Goal: Task Accomplishment & Management: Use online tool/utility

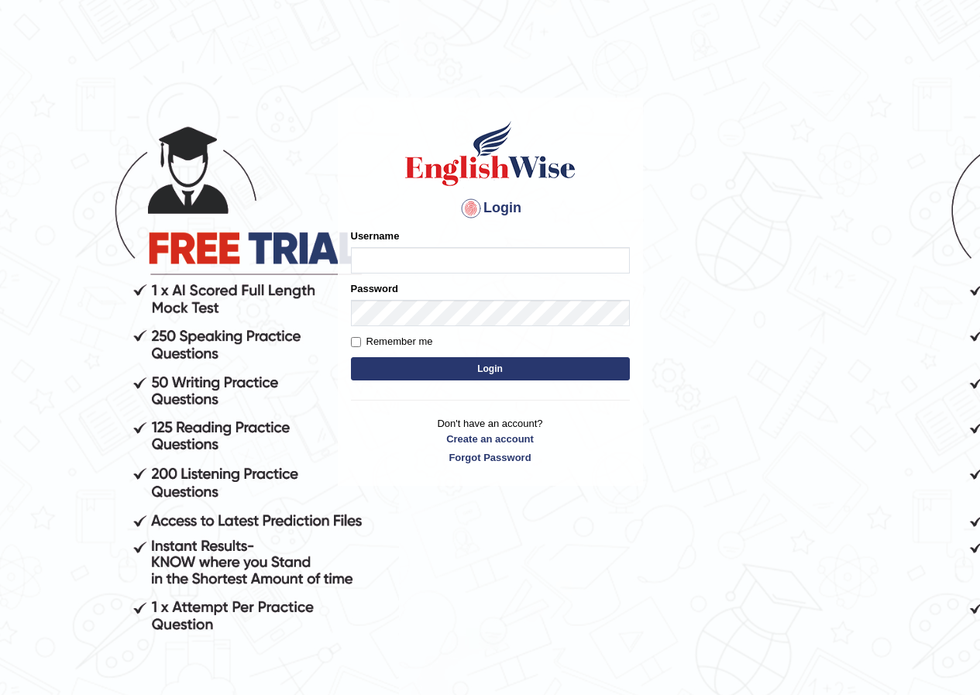
click at [408, 261] on input "Username" at bounding box center [490, 260] width 279 height 26
type input "bikramgurung_parramatta"
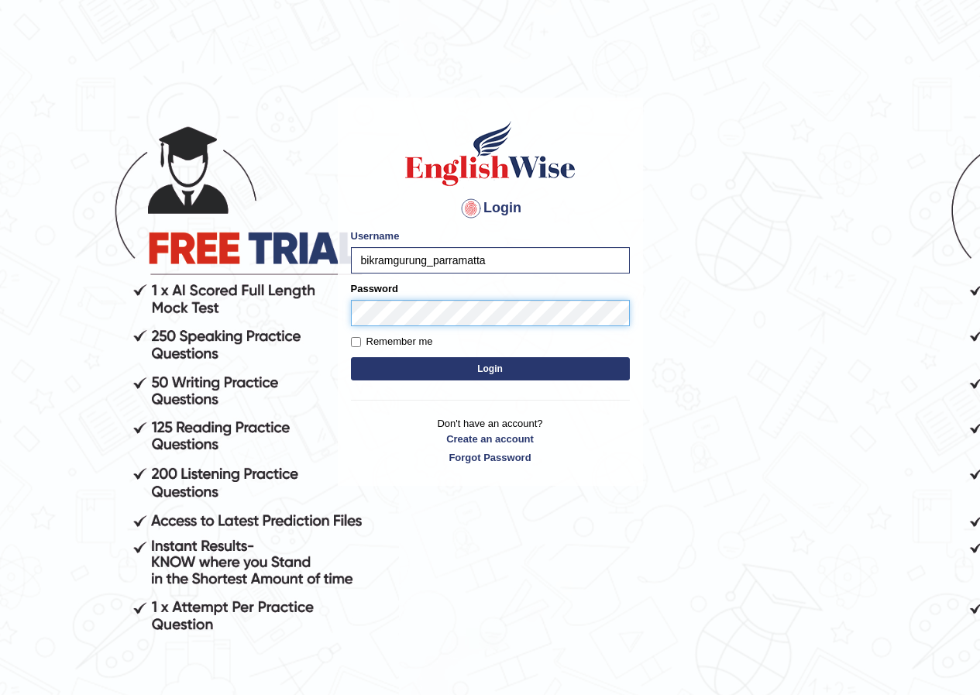
click at [351, 357] on button "Login" at bounding box center [490, 368] width 279 height 23
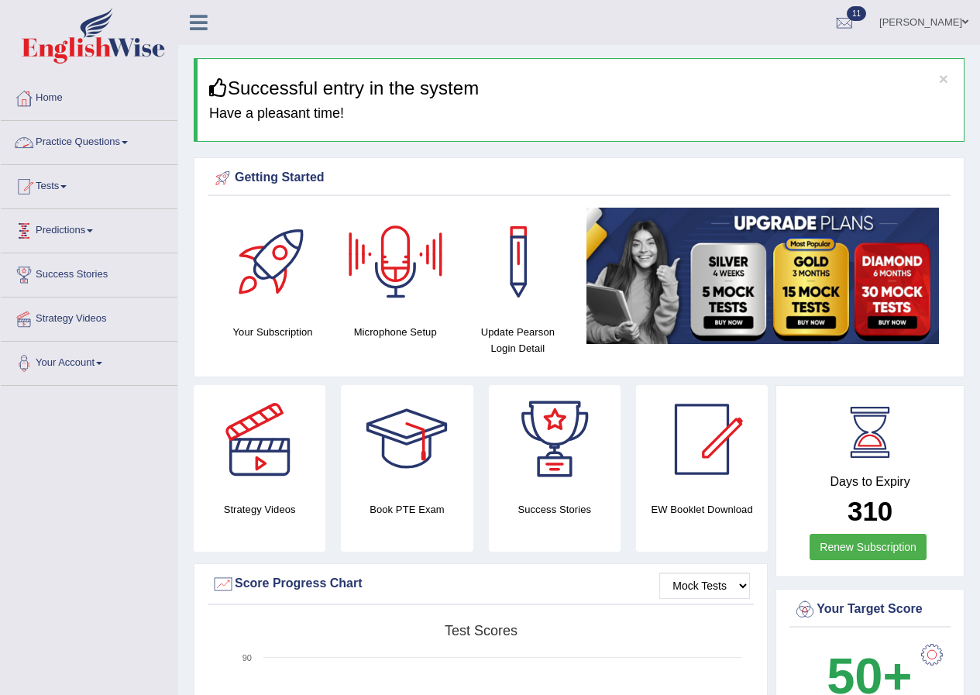
click at [125, 143] on link "Practice Questions" at bounding box center [89, 140] width 177 height 39
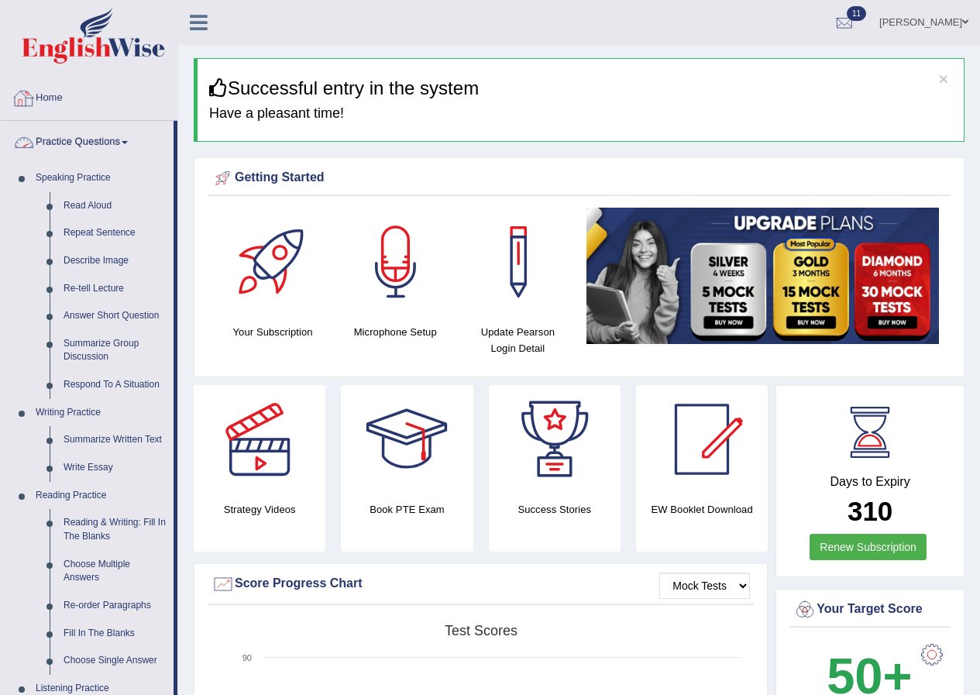
click at [145, 105] on link "Home" at bounding box center [89, 96] width 177 height 39
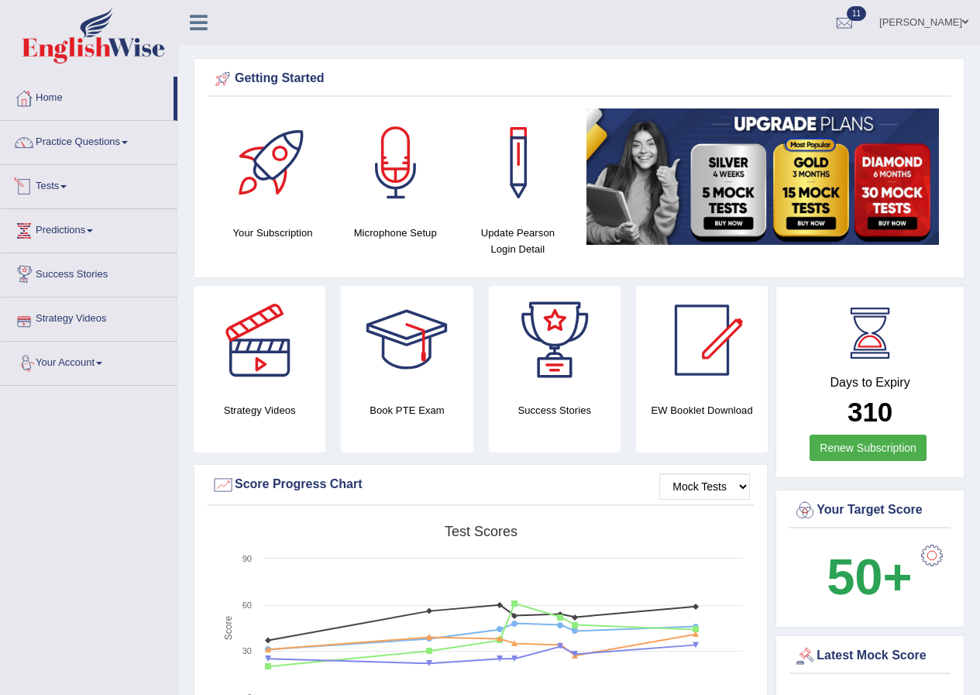
click at [67, 181] on link "Tests" at bounding box center [89, 184] width 177 height 39
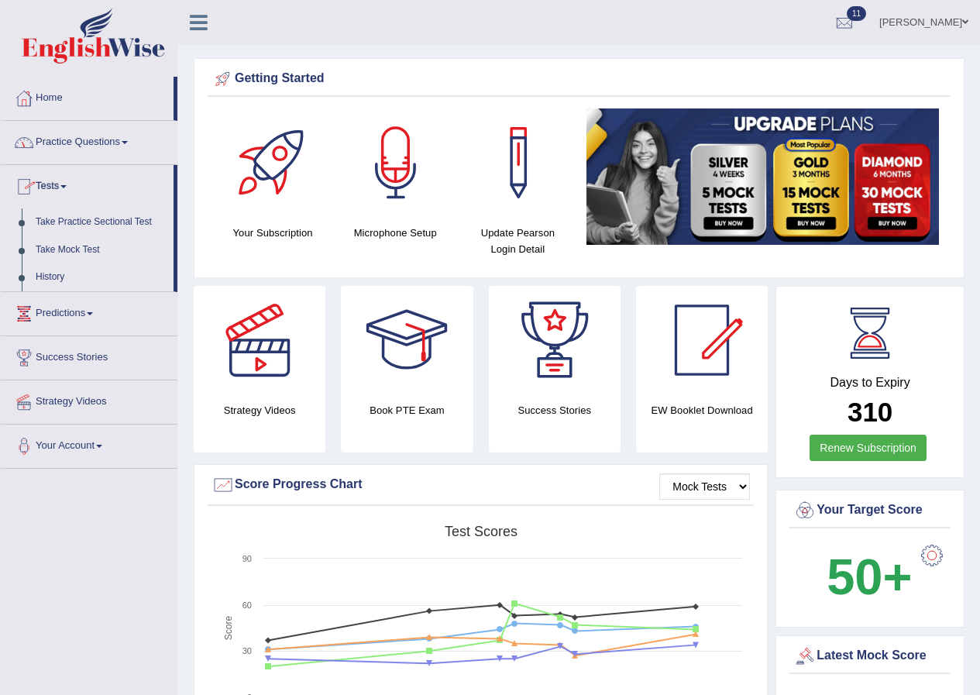
click at [73, 249] on link "Take Mock Test" at bounding box center [101, 250] width 145 height 28
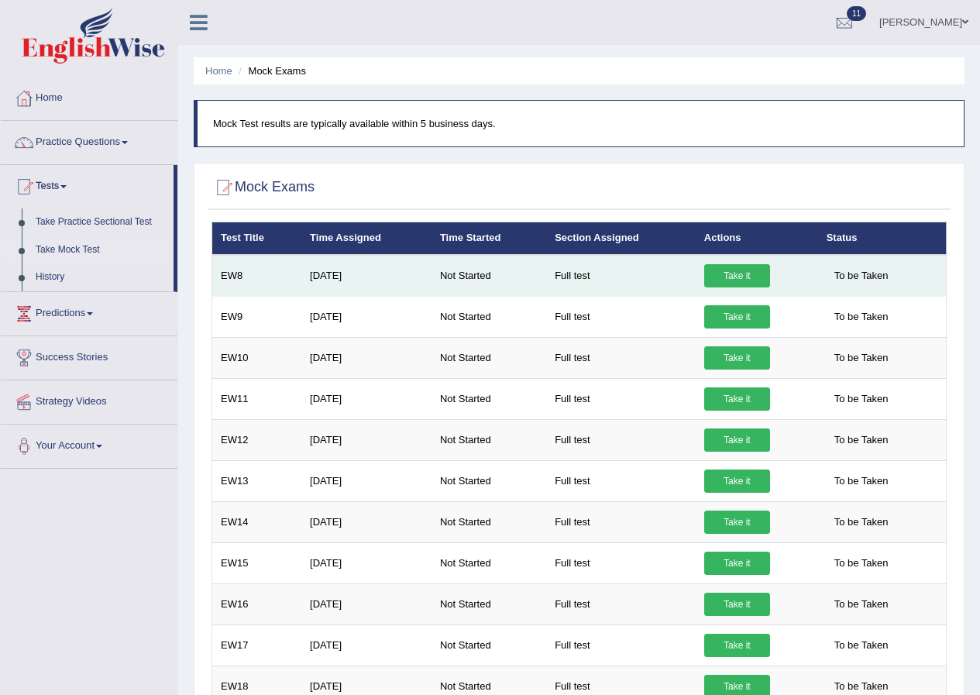
click at [741, 278] on link "Take it" at bounding box center [737, 275] width 66 height 23
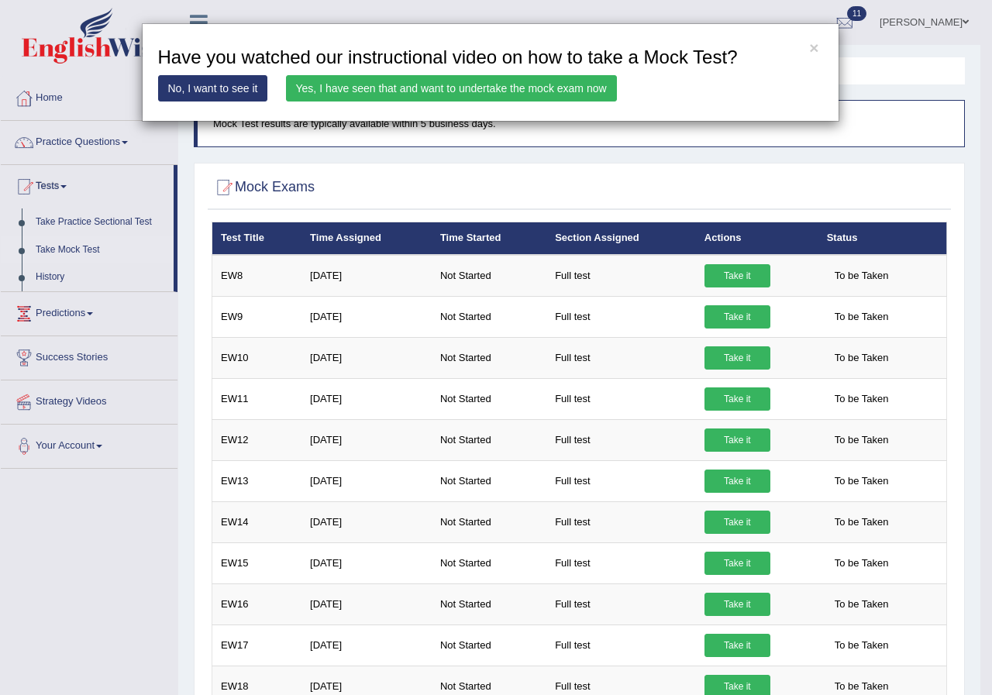
click at [405, 84] on link "Yes, I have seen that and want to undertake the mock exam now" at bounding box center [451, 88] width 331 height 26
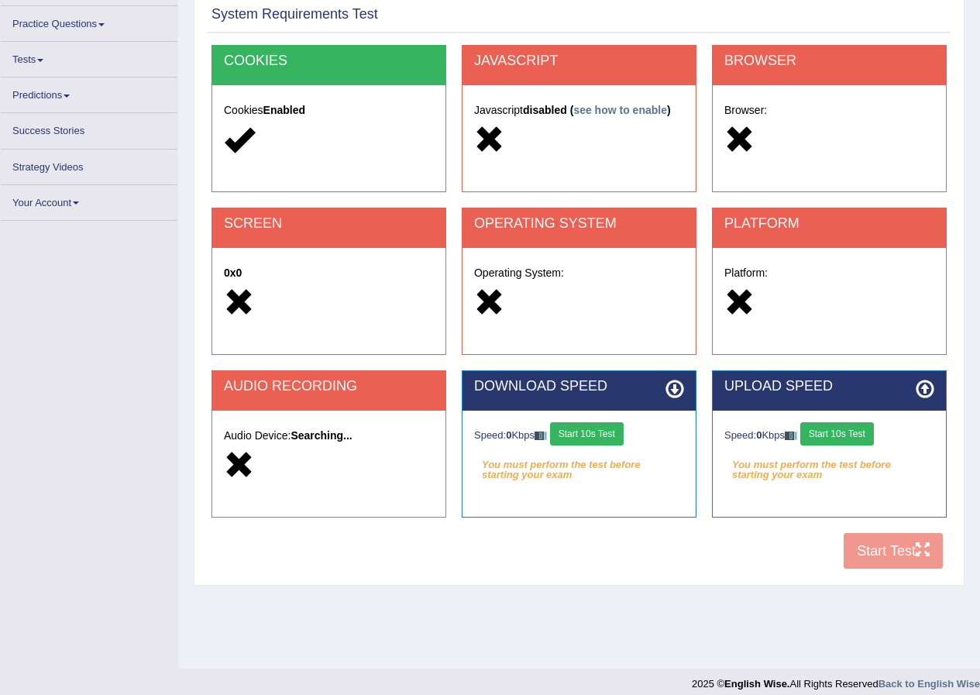
scroll to position [119, 0]
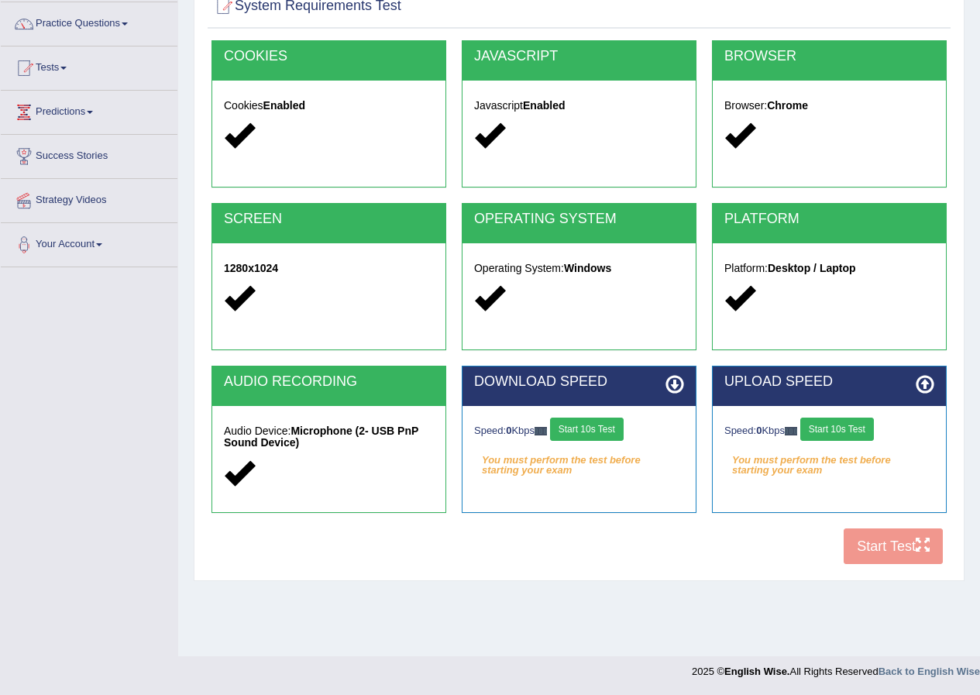
click at [597, 431] on button "Start 10s Test" at bounding box center [587, 429] width 74 height 23
click at [847, 422] on button "Start 10s Test" at bounding box center [838, 429] width 74 height 23
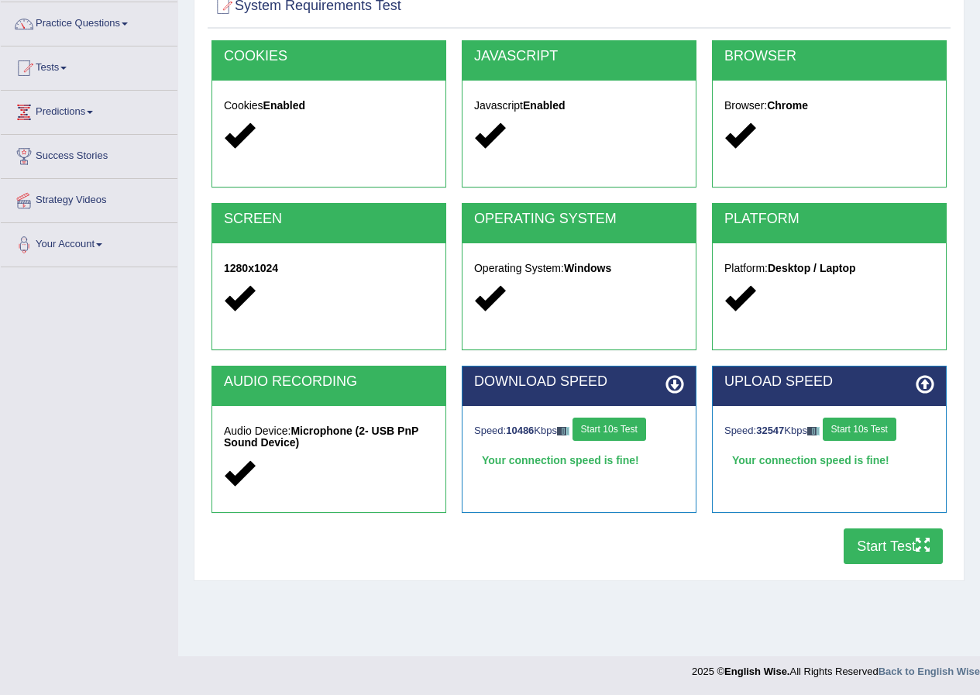
click at [883, 548] on button "Start Test" at bounding box center [893, 547] width 99 height 36
